Goal: Information Seeking & Learning: Find specific fact

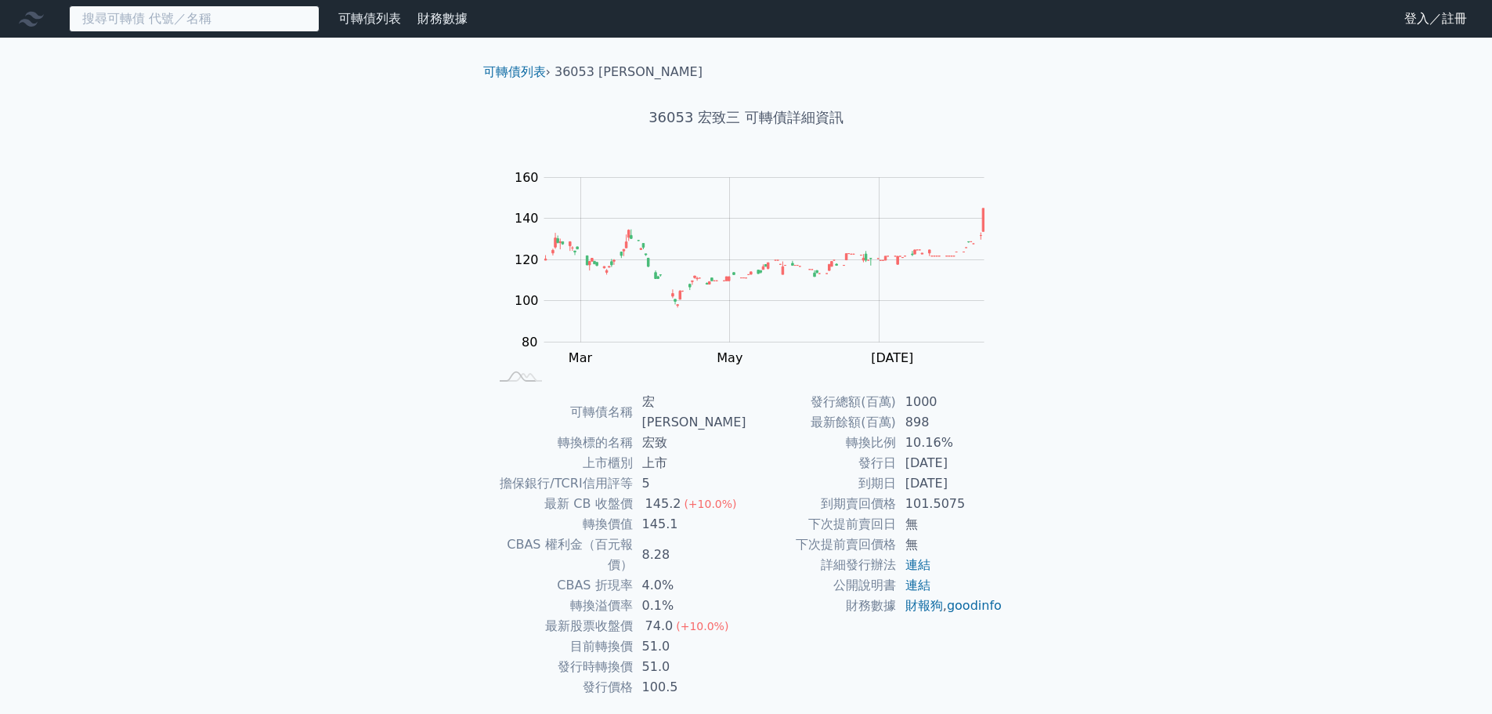
click at [233, 25] on input at bounding box center [194, 18] width 251 height 27
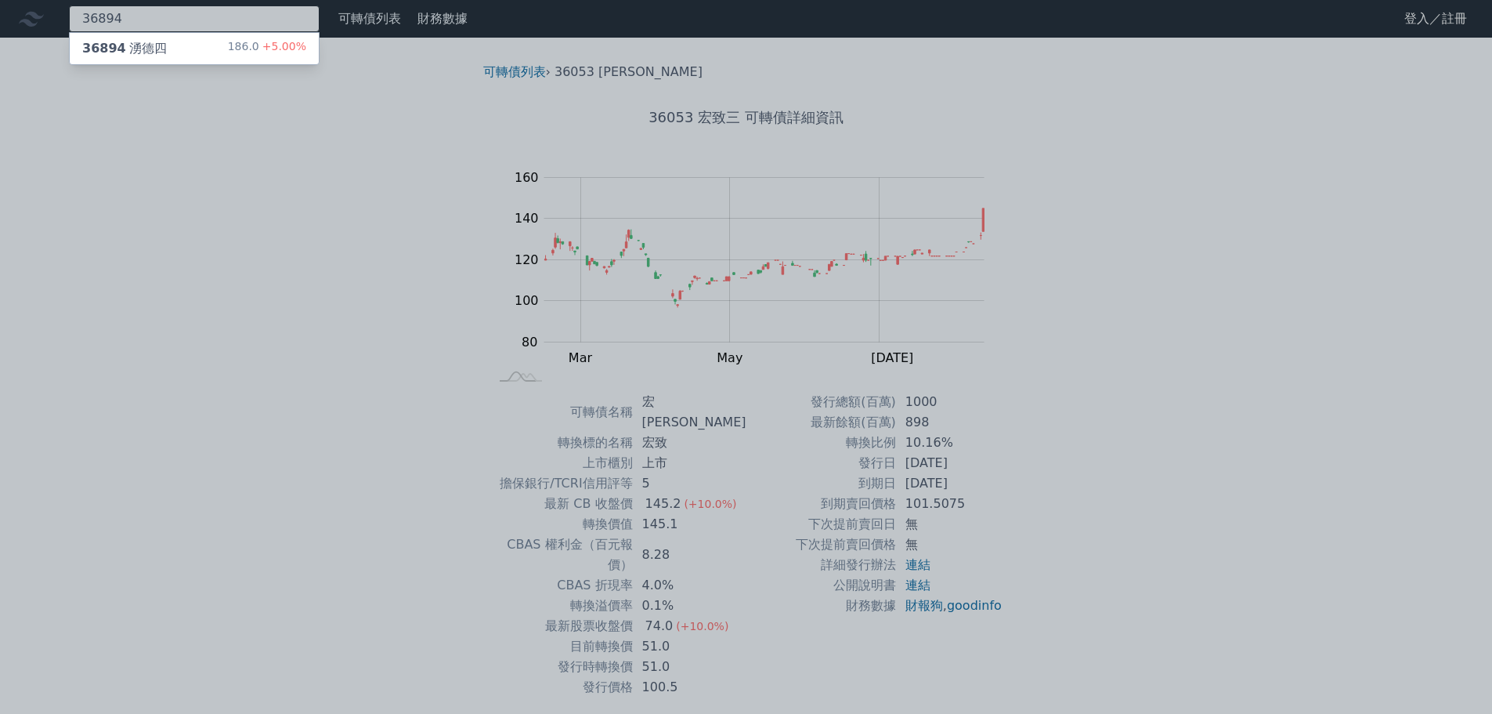
type input "36894"
click at [229, 52] on div "36894 湧德四 186.0 +5.00%" at bounding box center [194, 48] width 249 height 31
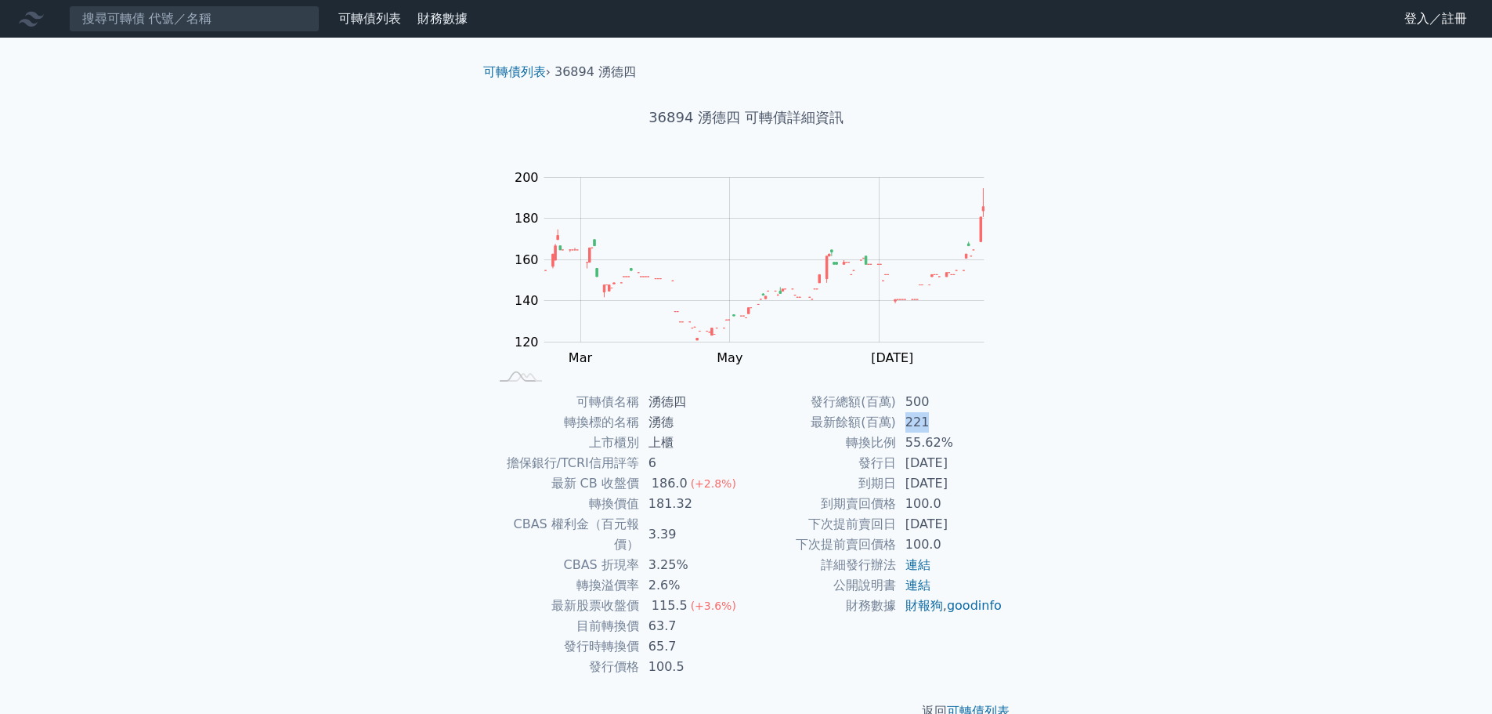
drag, startPoint x: 902, startPoint y: 415, endPoint x: 942, endPoint y: 419, distance: 40.1
click at [942, 419] on td "221" at bounding box center [949, 422] width 107 height 20
drag, startPoint x: 942, startPoint y: 419, endPoint x: 893, endPoint y: 421, distance: 48.6
click at [893, 421] on tr "最新餘額(百萬) 221" at bounding box center [875, 422] width 257 height 20
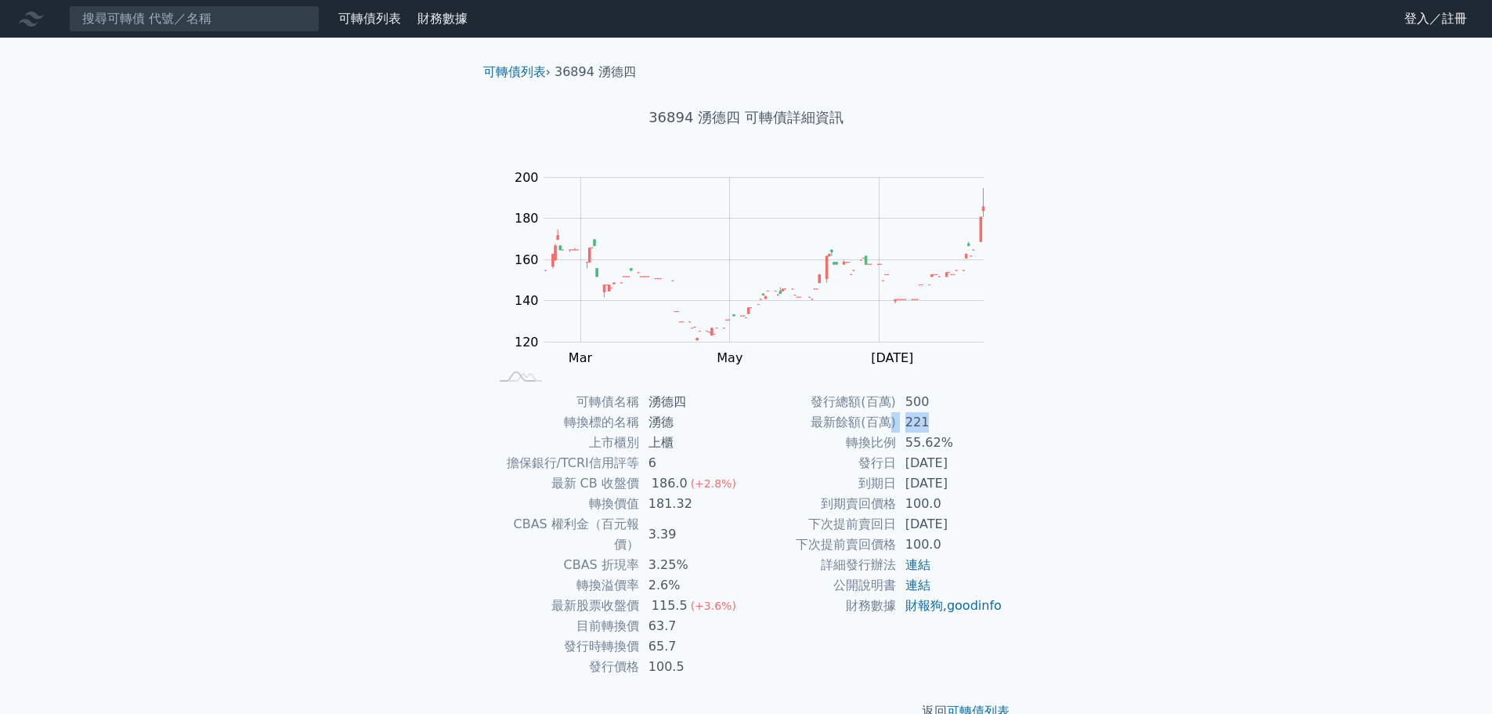
click at [893, 421] on td "最新餘額(百萬)" at bounding box center [822, 422] width 150 height 20
click at [872, 396] on tr "發行總額(百萬) 500" at bounding box center [875, 402] width 257 height 20
click at [872, 396] on td "發行總額(百萬)" at bounding box center [822, 402] width 150 height 20
drag, startPoint x: 925, startPoint y: 404, endPoint x: 904, endPoint y: 403, distance: 21.2
click at [904, 403] on td "500" at bounding box center [949, 402] width 107 height 20
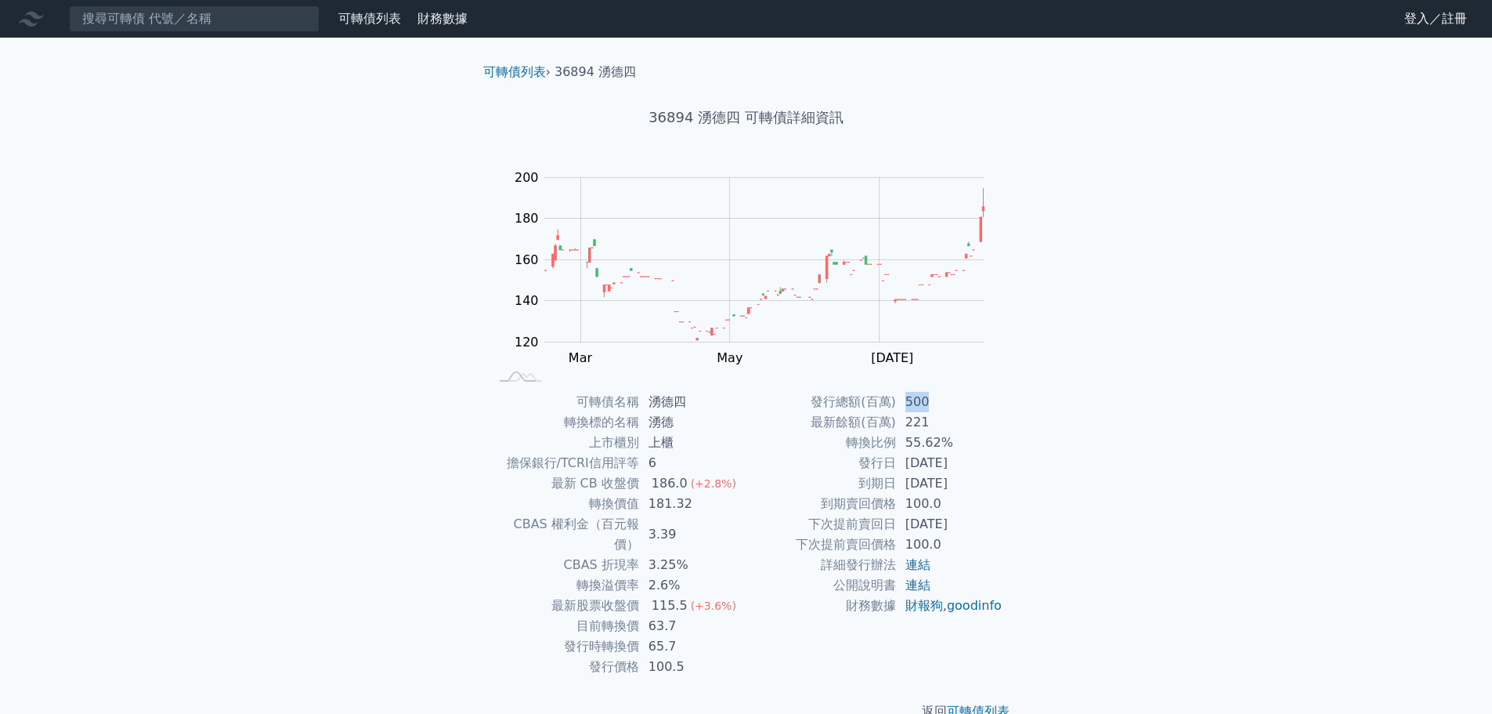
click at [904, 403] on td "500" at bounding box center [949, 402] width 107 height 20
drag, startPoint x: 962, startPoint y: 402, endPoint x: 889, endPoint y: 399, distance: 72.9
click at [889, 399] on tr "發行總額(百萬) 500" at bounding box center [875, 402] width 257 height 20
click at [889, 399] on td "發行總額(百萬)" at bounding box center [822, 402] width 150 height 20
drag, startPoint x: 952, startPoint y: 397, endPoint x: 864, endPoint y: 403, distance: 87.9
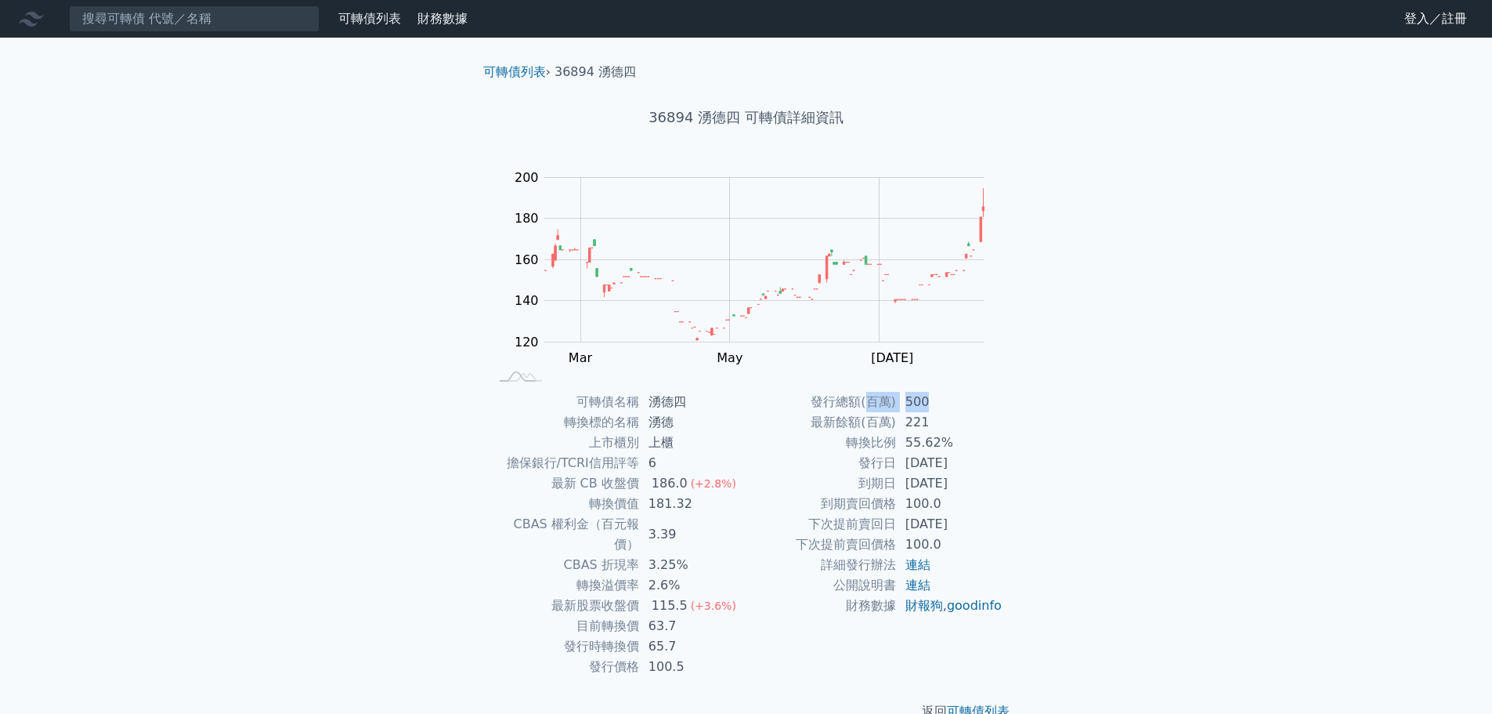
click at [865, 403] on tr "發行總額(百萬) 500" at bounding box center [875, 402] width 257 height 20
click at [864, 403] on td "發行總額(百萬)" at bounding box center [822, 402] width 150 height 20
drag, startPoint x: 903, startPoint y: 400, endPoint x: 933, endPoint y: 401, distance: 29.8
click at [933, 401] on td "500" at bounding box center [949, 402] width 107 height 20
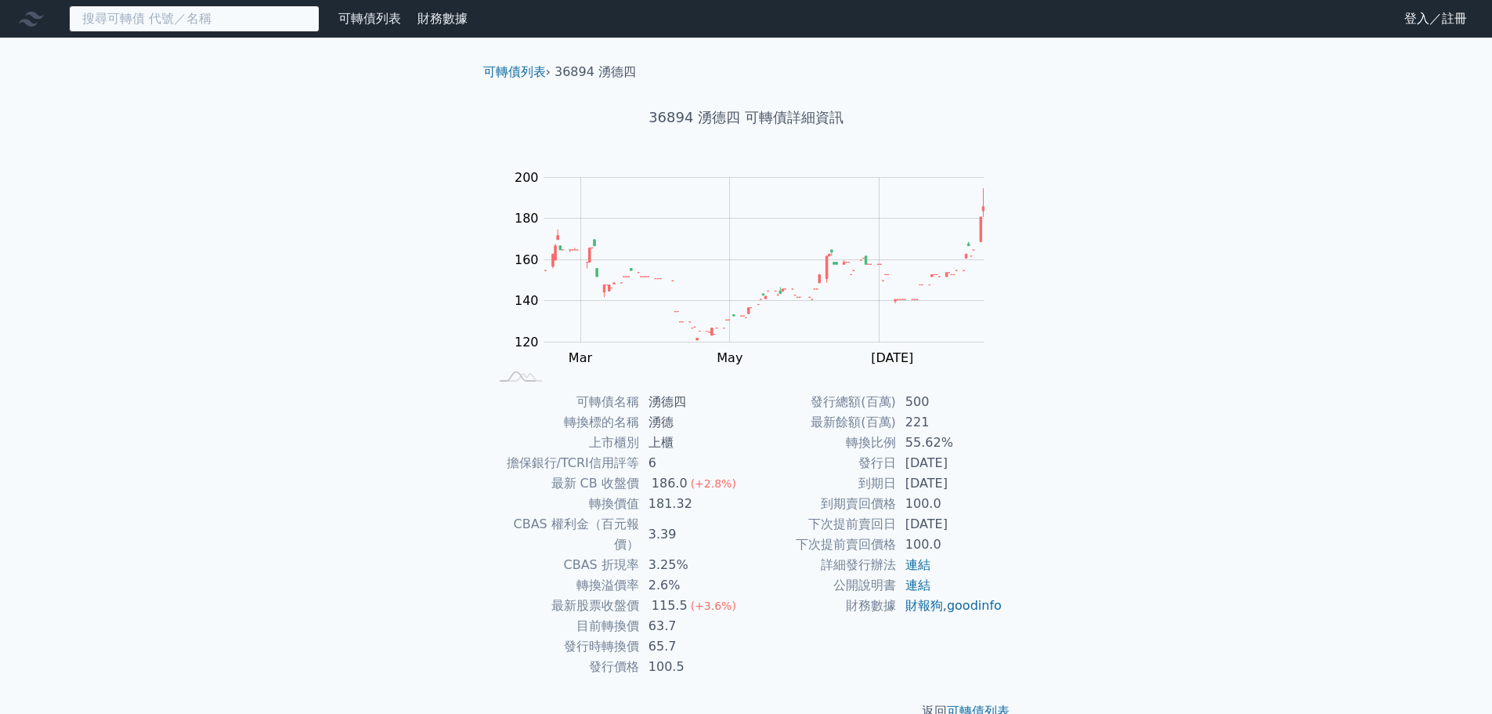
click at [276, 25] on input at bounding box center [194, 18] width 251 height 27
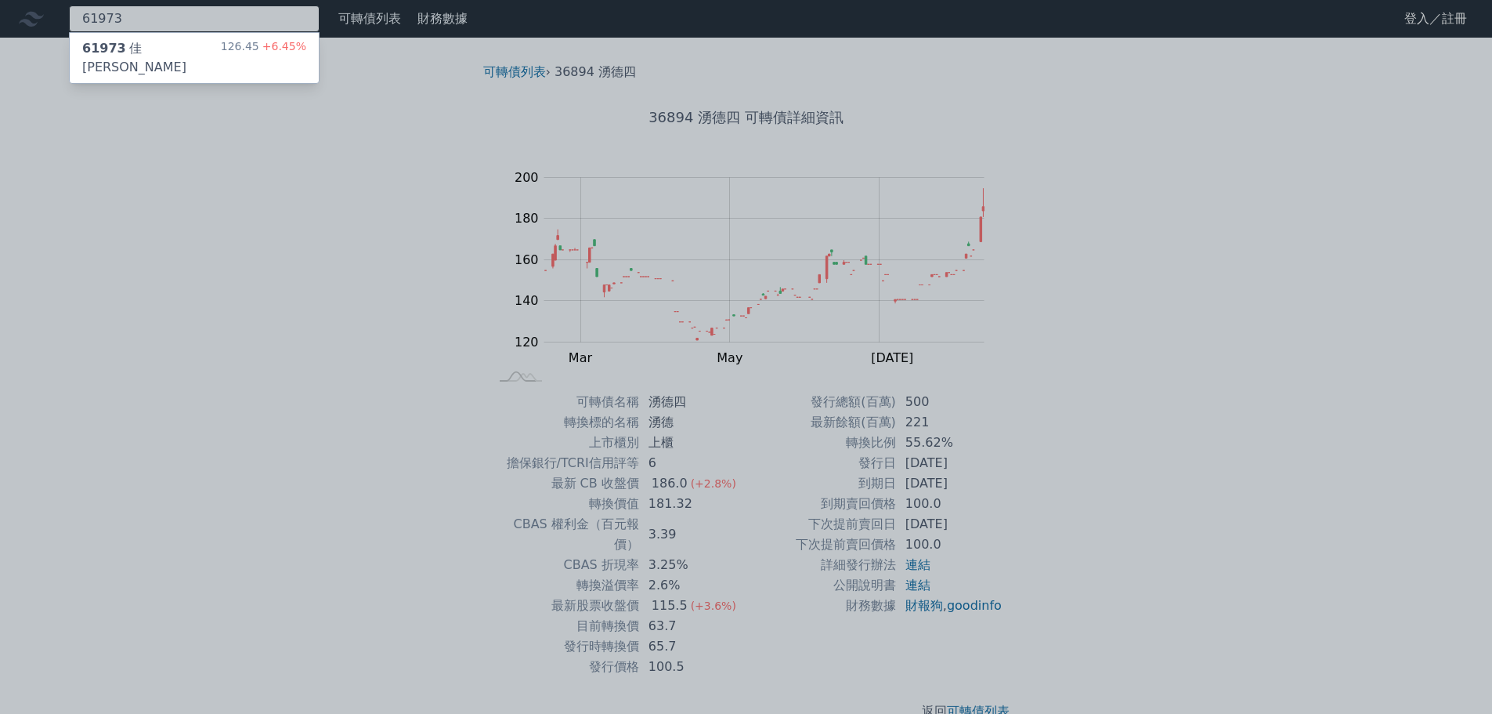
type input "61973"
click at [214, 43] on div "61973 [PERSON_NAME][PERSON_NAME]三 126.45 +6.45%" at bounding box center [194, 58] width 249 height 50
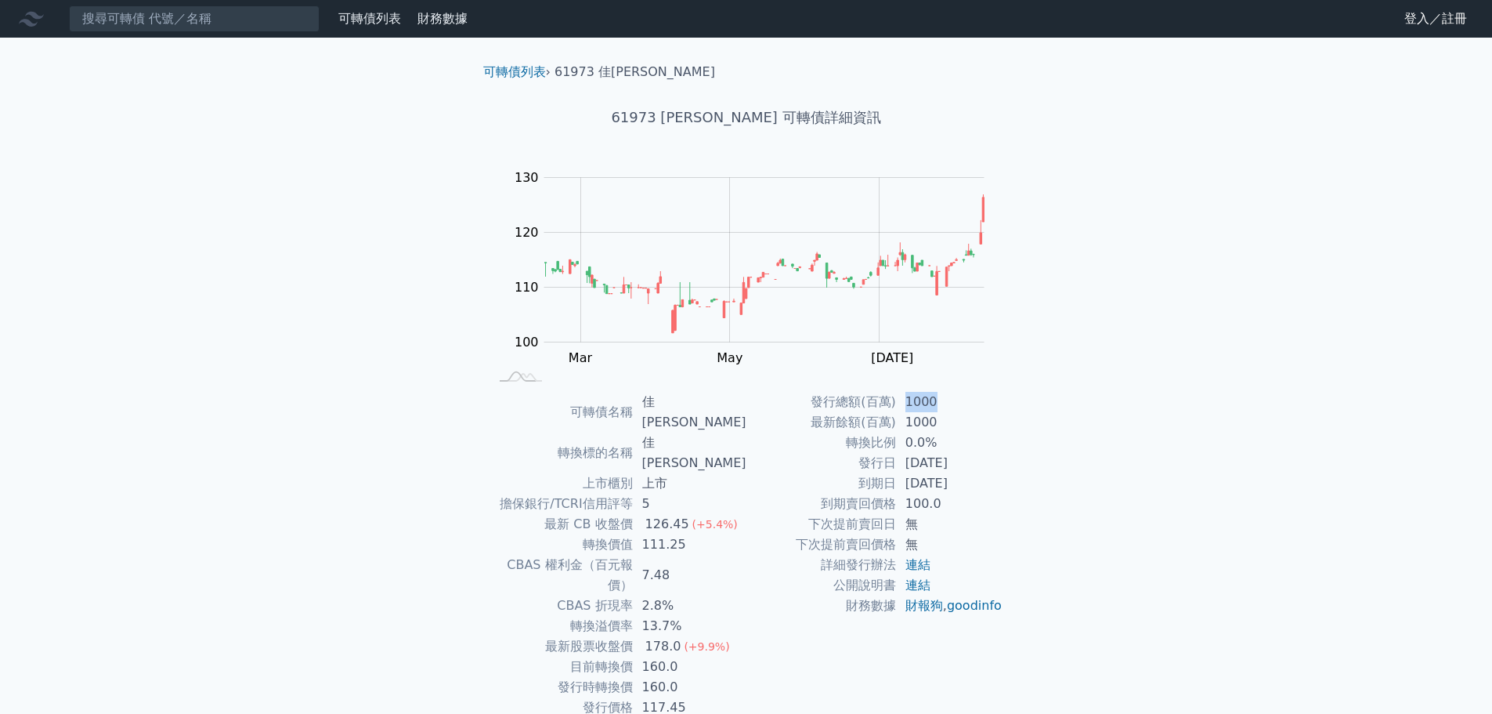
drag, startPoint x: 938, startPoint y: 398, endPoint x: 906, endPoint y: 403, distance: 32.6
click at [906, 403] on td "1000" at bounding box center [949, 402] width 107 height 20
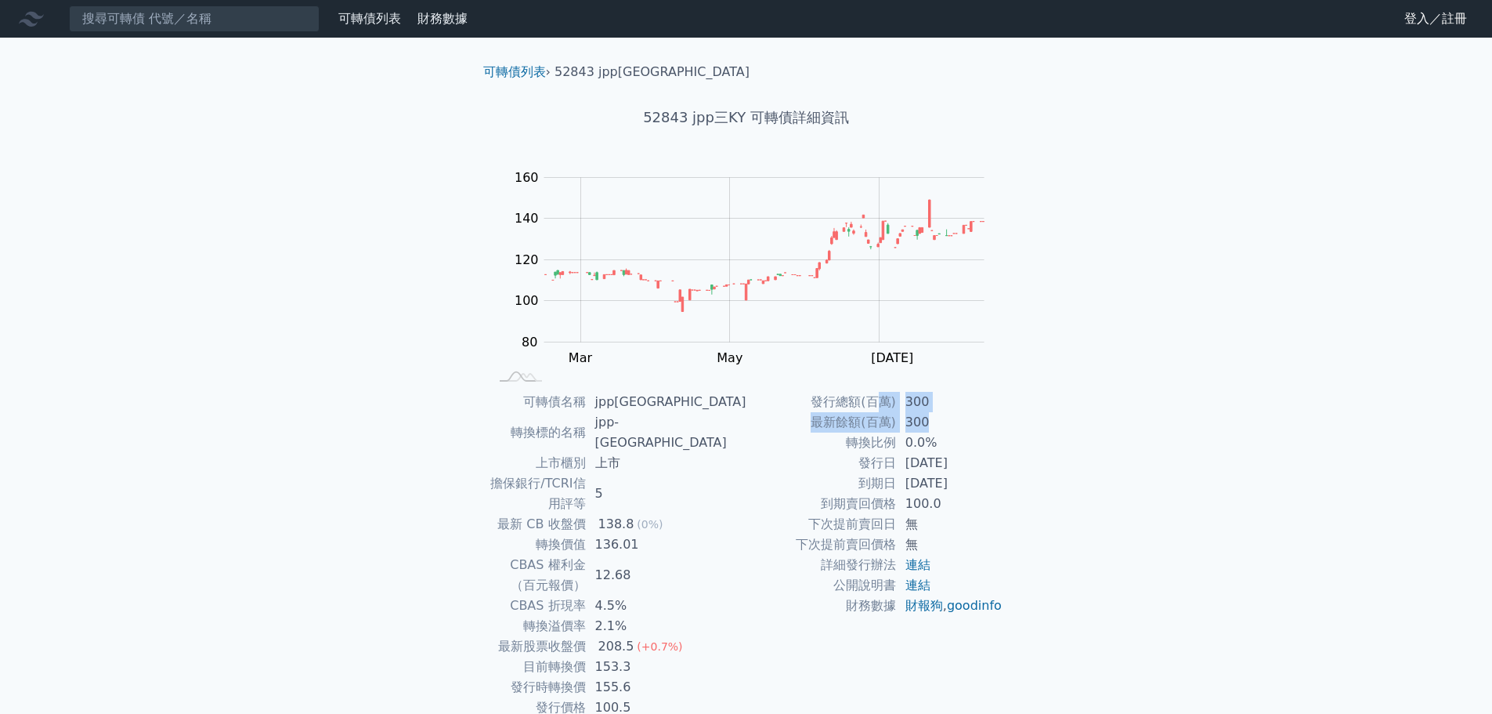
drag, startPoint x: 877, startPoint y: 410, endPoint x: 979, endPoint y: 424, distance: 103.6
click at [979, 424] on tbody "發行總額(百萬) 300 最新餘額(百萬) 300 轉換比例 0.0% 發行日 2024-11-04 到期日 2027-11-04 到期賣回價格 100.0 …" at bounding box center [875, 504] width 257 height 224
click at [979, 424] on td "300" at bounding box center [949, 422] width 107 height 20
